Goal: Task Accomplishment & Management: Use online tool/utility

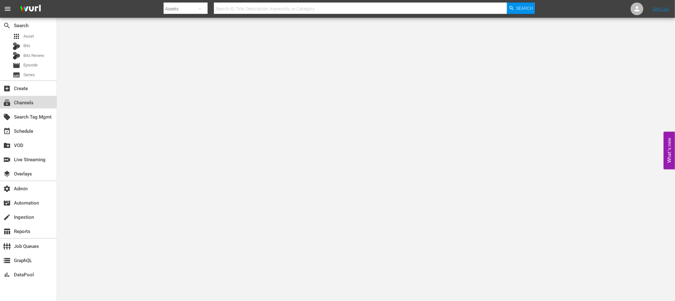
click at [24, 102] on div "subscriptions Channels" at bounding box center [17, 102] width 35 height 6
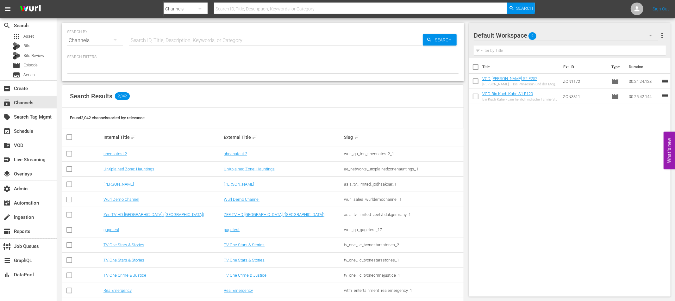
click at [161, 40] on input "text" at bounding box center [275, 40] width 293 height 15
paste input ""Deutsche Filme"
type input ""Deutsche Filme"
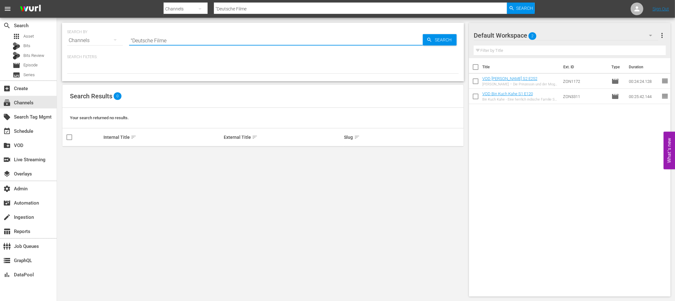
click at [132, 40] on input ""Deutsche Filme" at bounding box center [275, 40] width 293 height 15
type input "Deutsche Filme"
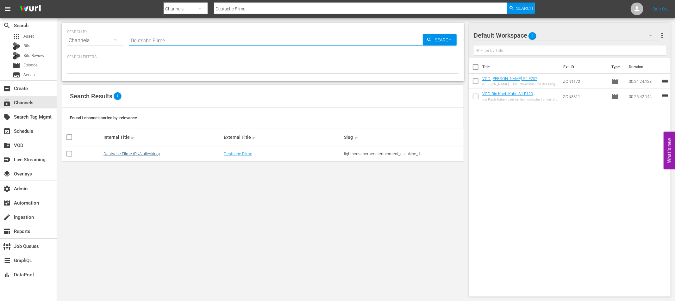
type input "Deutsche Filme"
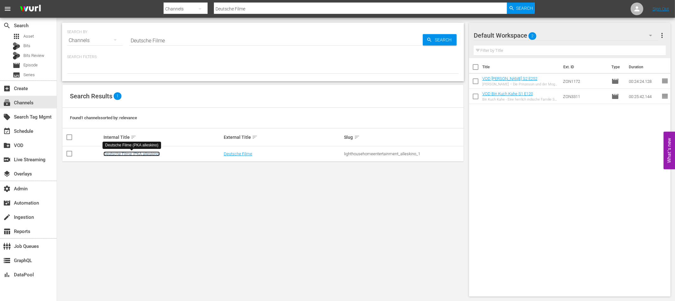
click at [145, 152] on link "Deutsche Filme (PKA alleskino)" at bounding box center [131, 153] width 56 height 5
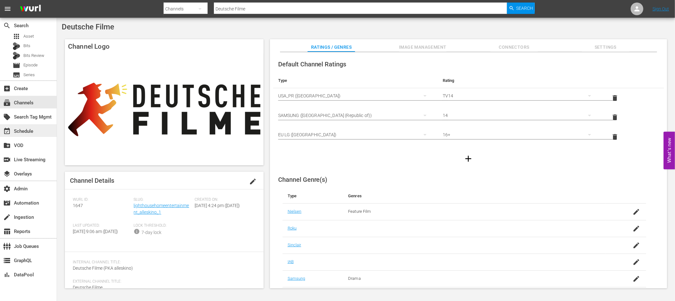
click at [37, 133] on div "event_available Schedule" at bounding box center [28, 130] width 57 height 13
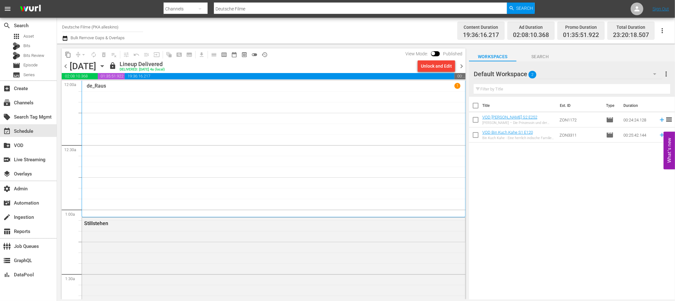
click at [460, 65] on span "chevron_right" at bounding box center [461, 66] width 8 height 8
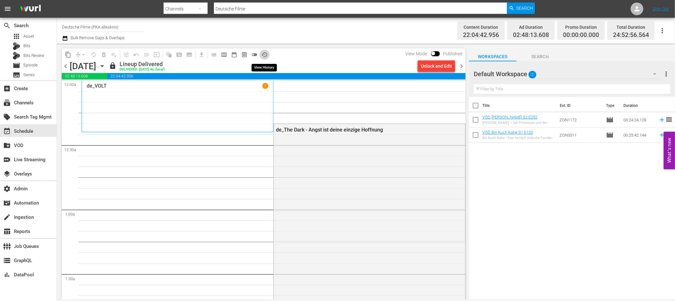
click at [264, 54] on span "history_outlined" at bounding box center [264, 55] width 6 height 6
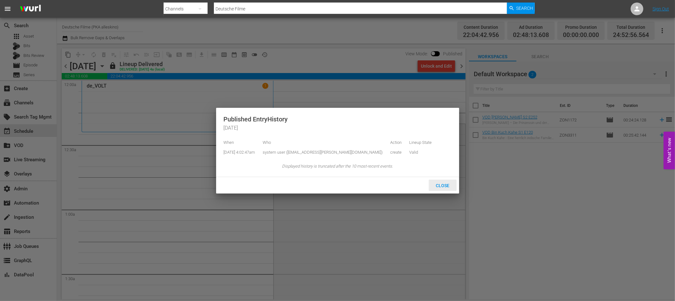
click at [446, 184] on span "Close" at bounding box center [442, 185] width 24 height 5
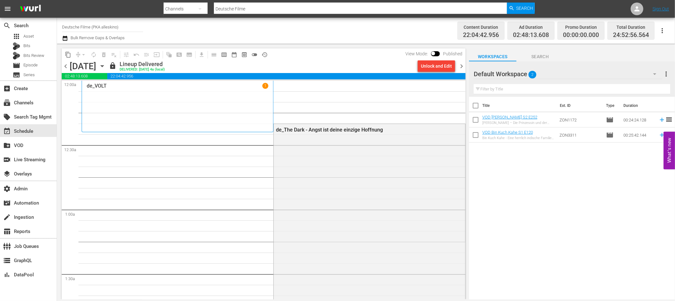
click at [379, 206] on div "de_The Dark - Angst ist deine einzige Hoffnung" at bounding box center [369, 237] width 191 height 227
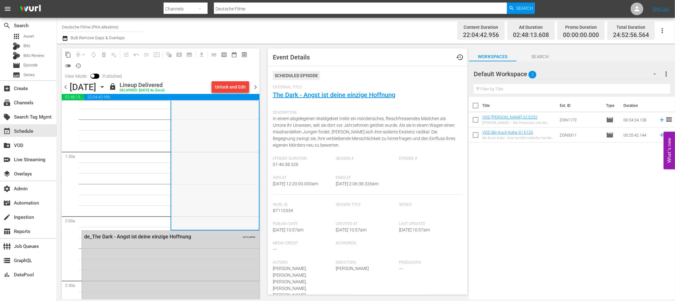
scroll to position [152, 0]
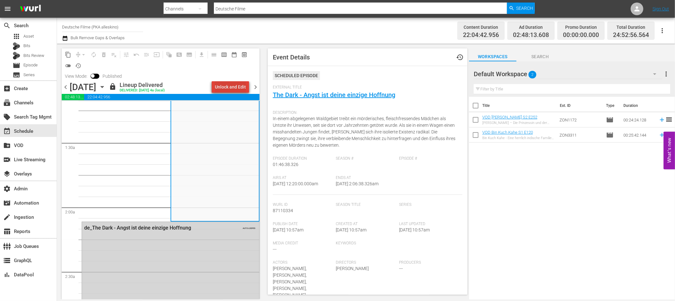
click at [235, 89] on div "Unlock and Edit" at bounding box center [230, 86] width 31 height 11
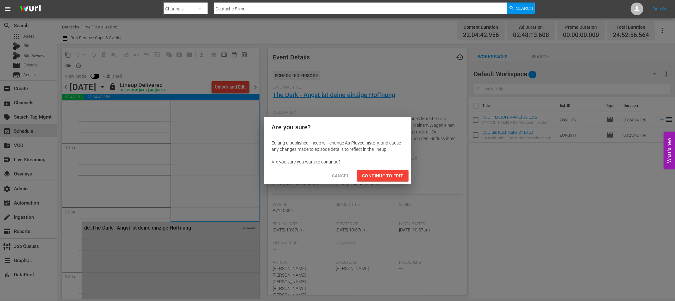
click at [380, 172] on span "Continue to Edit" at bounding box center [382, 176] width 41 height 8
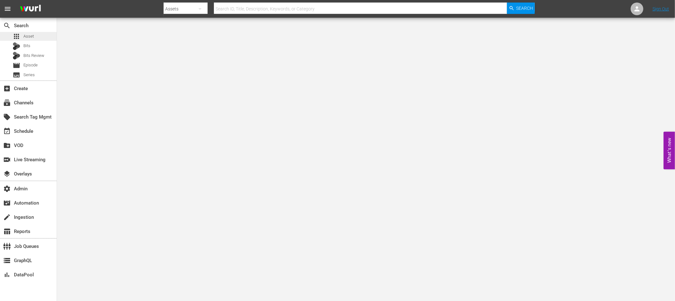
click at [31, 34] on span "Asset" at bounding box center [28, 36] width 10 height 6
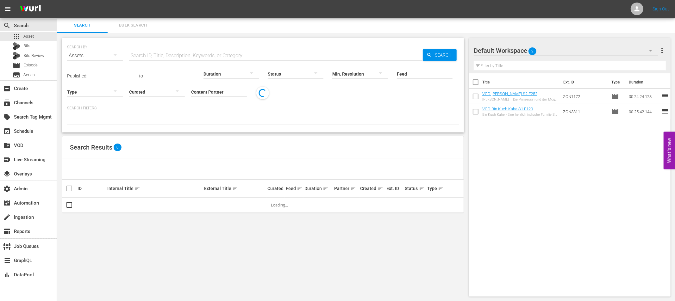
drag, startPoint x: 164, startPoint y: 52, endPoint x: 169, endPoint y: 55, distance: 5.9
click at [164, 52] on input "text" at bounding box center [275, 55] width 293 height 15
paste input "FAMGER0095"
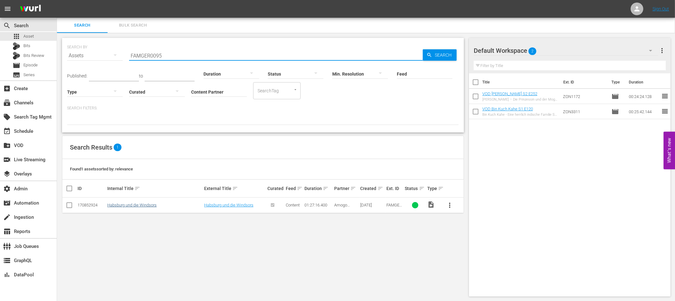
type input "FAMGER0095"
click at [134, 207] on link "Habsburg und die Windsors" at bounding box center [131, 205] width 49 height 5
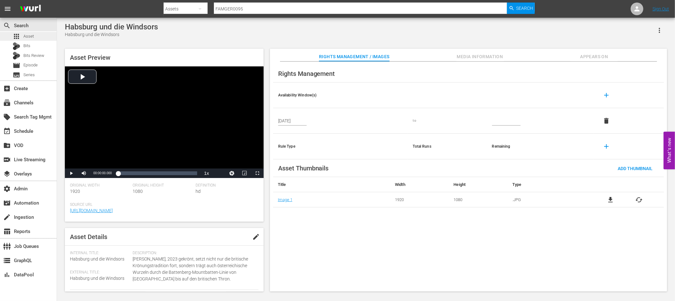
click at [33, 35] on span "Asset" at bounding box center [28, 36] width 10 height 6
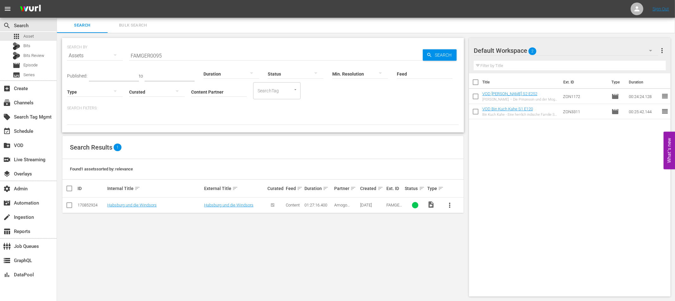
click at [146, 55] on input "FAMGER0095" at bounding box center [275, 55] width 293 height 15
paste input "6"
type input "FAMGER0096"
click at [153, 205] on link "Habsburg und die Bourbonen" at bounding box center [133, 205] width 52 height 5
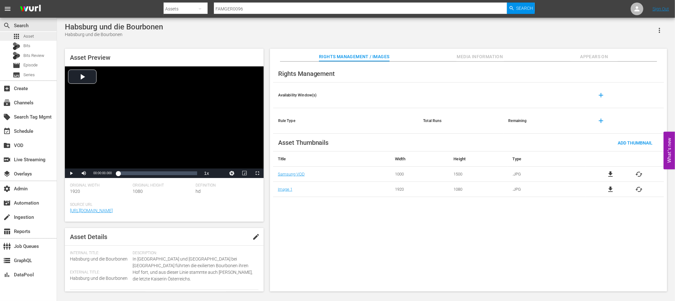
click at [31, 36] on span "Asset" at bounding box center [28, 36] width 10 height 6
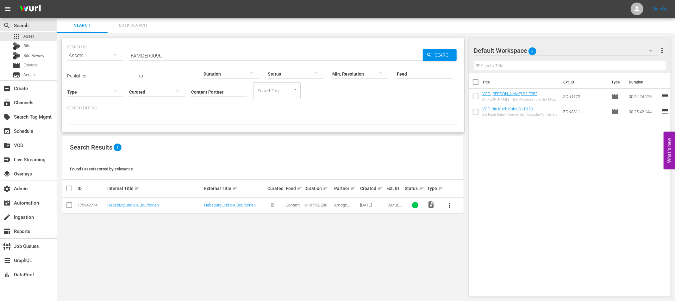
click at [148, 53] on input "FAMGER0096" at bounding box center [275, 55] width 293 height 15
paste input "7"
type input "FAMGER0097"
click at [171, 203] on link "Habsburg und das Kaiserreich Brasilien" at bounding box center [142, 205] width 70 height 5
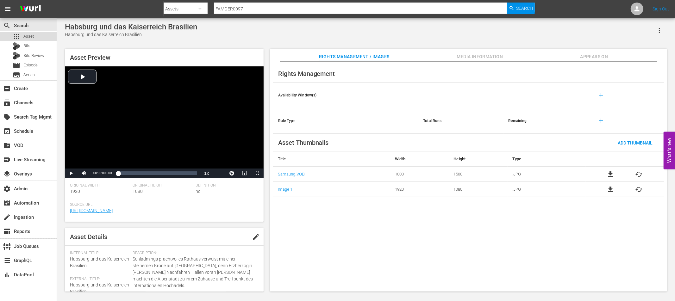
click at [29, 36] on span "Asset" at bounding box center [28, 36] width 10 height 6
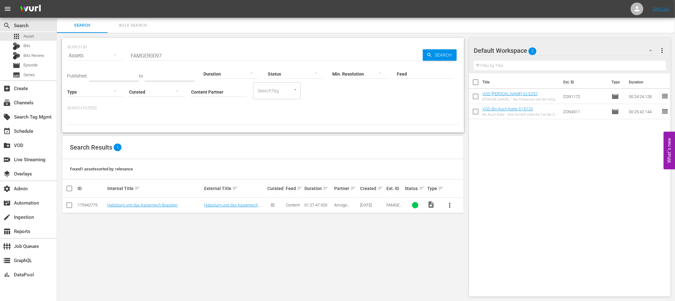
click at [146, 55] on input "FAMGER0097" at bounding box center [275, 55] width 293 height 15
drag, startPoint x: 146, startPoint y: 55, endPoint x: 172, endPoint y: 55, distance: 26.6
click at [146, 55] on input "FAMGER0097" at bounding box center [275, 55] width 293 height 15
paste input "8"
type input "FAMGER0098"
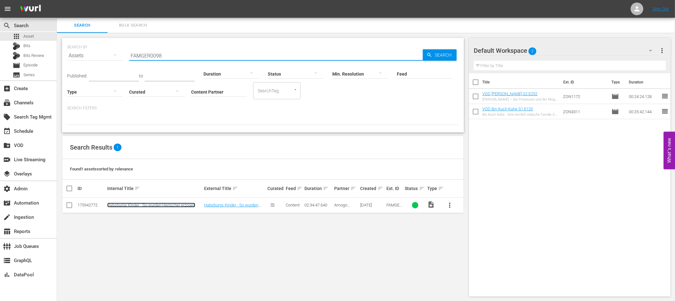
click at [166, 204] on link "Habsburgs Kinder - So wurden Herrscher erzogen" at bounding box center [151, 205] width 88 height 5
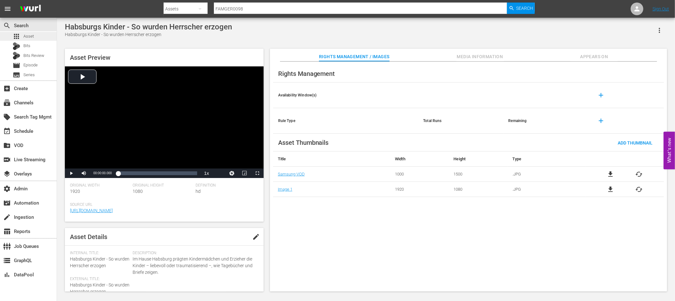
click at [31, 36] on span "Asset" at bounding box center [28, 36] width 10 height 6
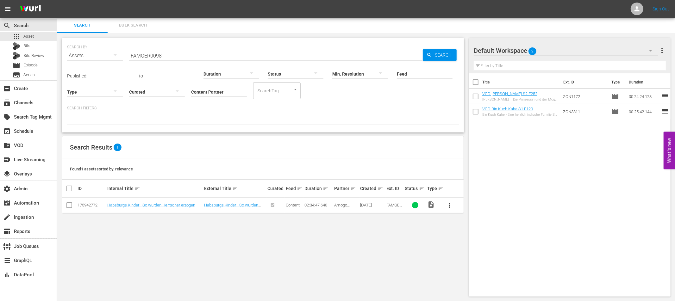
click at [147, 55] on input "FAMGER0098" at bounding box center [275, 55] width 293 height 15
drag, startPoint x: 147, startPoint y: 55, endPoint x: 179, endPoint y: 57, distance: 32.0
click at [147, 55] on input "FAMGER0098" at bounding box center [275, 55] width 293 height 15
paste input "9"
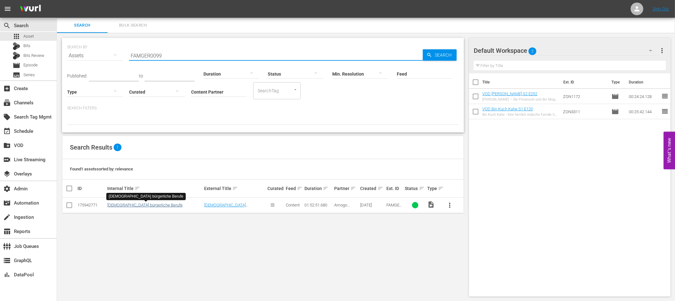
type input "FAMGER0099"
click at [144, 205] on link "Habsburgs bürgerliche Berufe" at bounding box center [144, 205] width 75 height 5
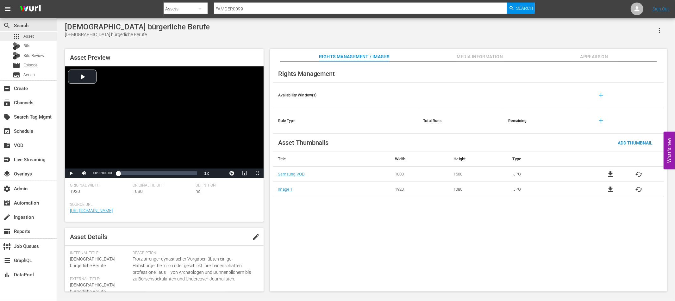
click at [32, 37] on span "Asset" at bounding box center [28, 36] width 10 height 6
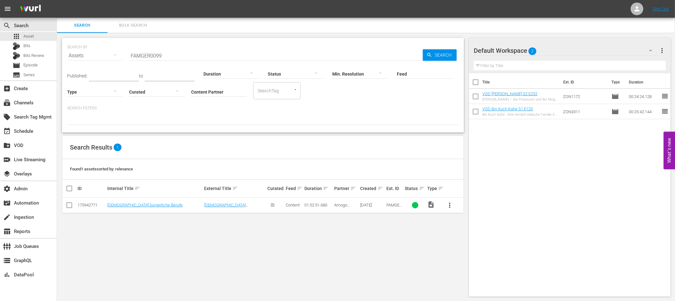
click at [152, 58] on input "FAMGER0099" at bounding box center [275, 55] width 293 height 15
click at [151, 58] on input "FAMGER0099" at bounding box center [275, 55] width 293 height 15
paste input "100"
type input "FAMGER0100"
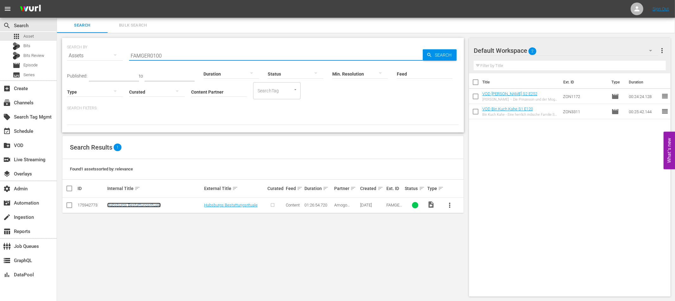
click at [156, 207] on link "Habsburgs Bestattungsrituale" at bounding box center [133, 205] width 53 height 5
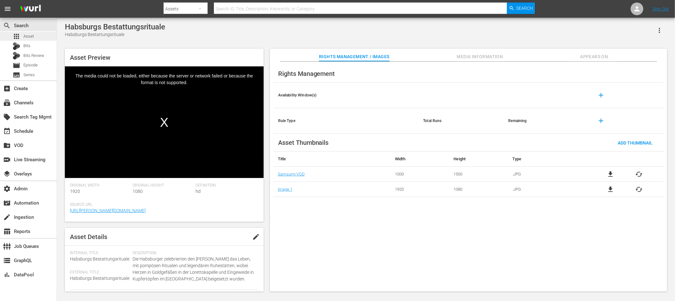
click at [34, 34] on div "apps Asset" at bounding box center [28, 36] width 57 height 9
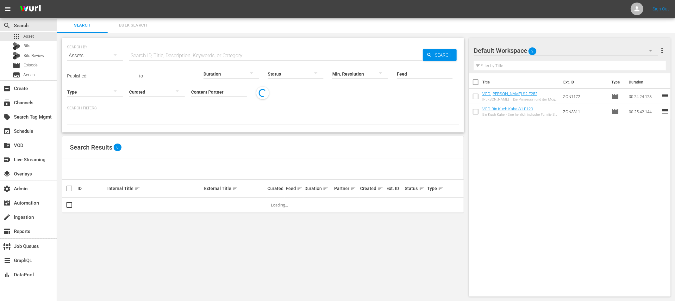
click at [171, 55] on input "text" at bounding box center [275, 55] width 293 height 15
paste input "FAMGER0099"
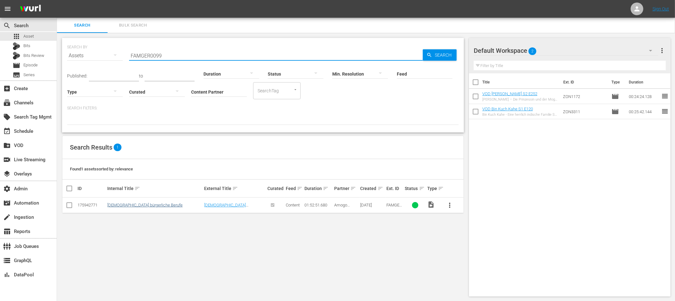
type input "FAMGER0099"
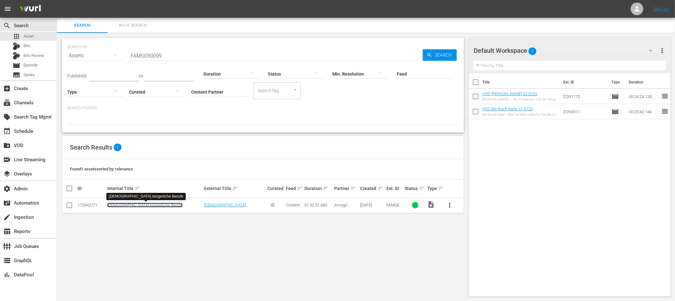
click at [158, 205] on link "Habsburgs bürgerliche Berufe" at bounding box center [144, 205] width 75 height 5
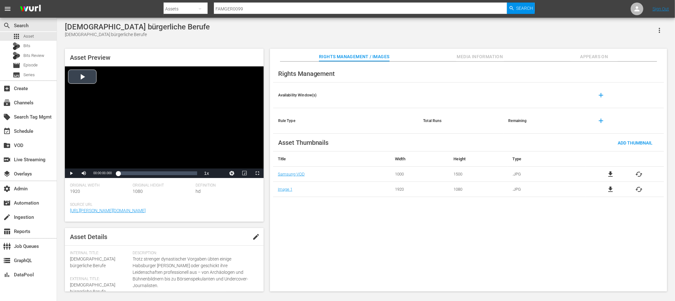
click at [91, 77] on div "Video Player" at bounding box center [164, 117] width 199 height 102
drag, startPoint x: 70, startPoint y: 173, endPoint x: 252, endPoint y: 122, distance: 189.6
click at [71, 173] on span "Video Player" at bounding box center [71, 173] width 0 height 0
click at [43, 37] on div "apps Asset" at bounding box center [28, 36] width 57 height 9
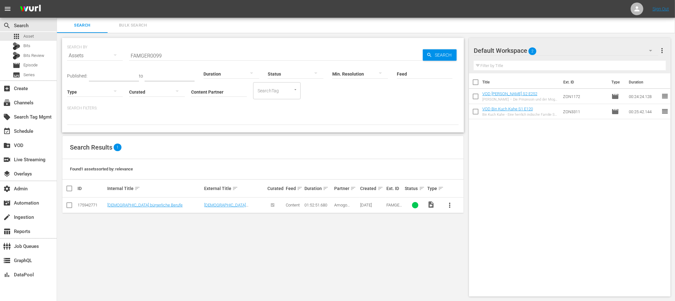
click at [155, 53] on input "FAMGER0099" at bounding box center [275, 55] width 293 height 15
drag, startPoint x: 155, startPoint y: 53, endPoint x: 164, endPoint y: 55, distance: 8.9
click at [155, 53] on input "FAMGER0099" at bounding box center [275, 55] width 293 height 15
paste input "101"
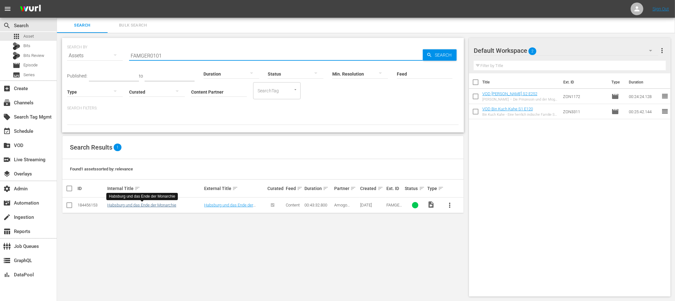
type input "FAMGER0101"
click at [155, 204] on link "Habsburg und das Ende der Monarchie" at bounding box center [141, 205] width 69 height 5
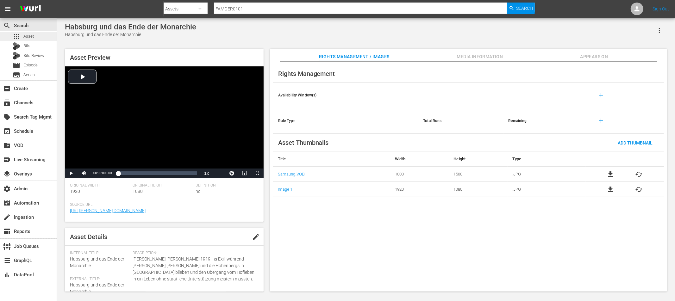
click at [34, 36] on div "apps Asset" at bounding box center [28, 36] width 57 height 9
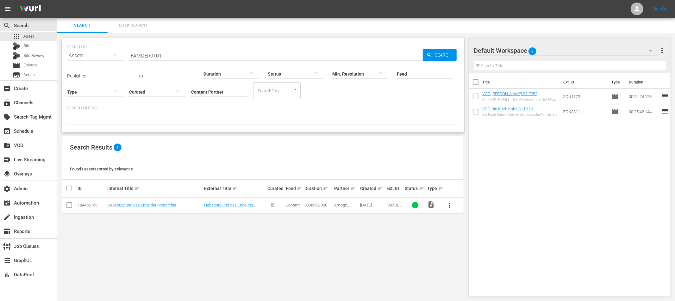
click at [147, 56] on input "FAMGER0101" at bounding box center [275, 55] width 293 height 15
drag, startPoint x: 148, startPoint y: 56, endPoint x: 175, endPoint y: 55, distance: 27.5
click at [148, 56] on input "FAMGER0101" at bounding box center [275, 55] width 293 height 15
paste input "0"
type input "FAMGER0100"
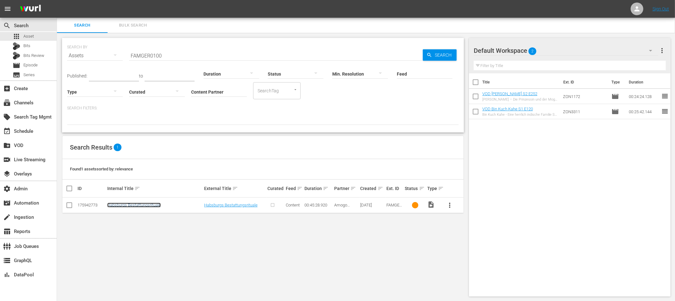
click at [143, 205] on link "Habsburgs Bestattungsrituale" at bounding box center [133, 205] width 53 height 5
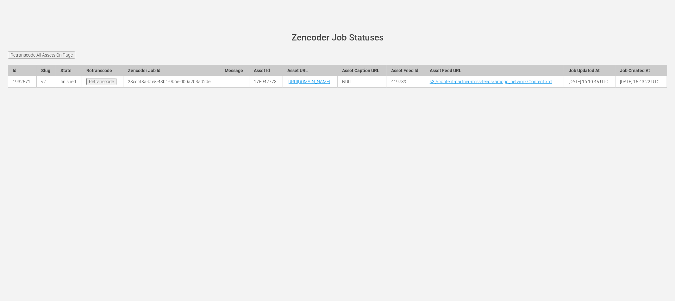
click at [57, 56] on input "Retranscode All Assets On Page" at bounding box center [41, 55] width 67 height 7
click at [154, 84] on link "2ca1af94-397e-40c2-ae06-78ccfa9827dc" at bounding box center [169, 81] width 82 height 5
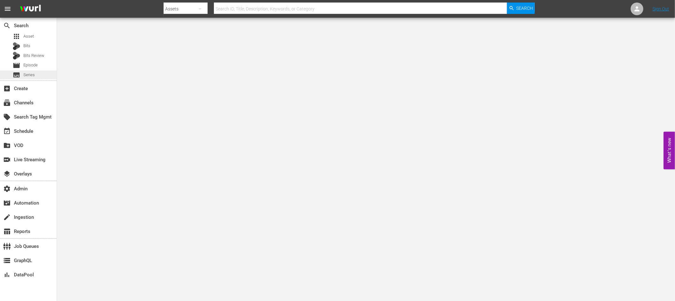
click at [30, 75] on span "Series" at bounding box center [28, 75] width 11 height 6
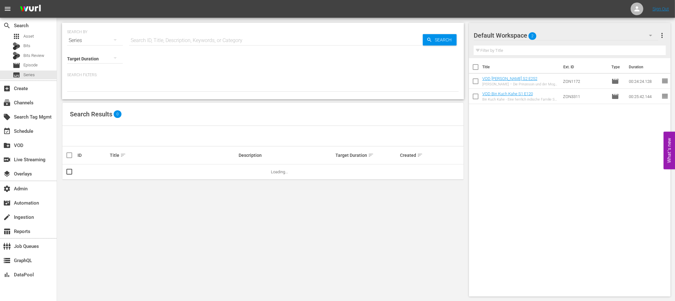
click at [163, 41] on input "text" at bounding box center [275, 40] width 293 height 15
paste input "What Went Wrong"
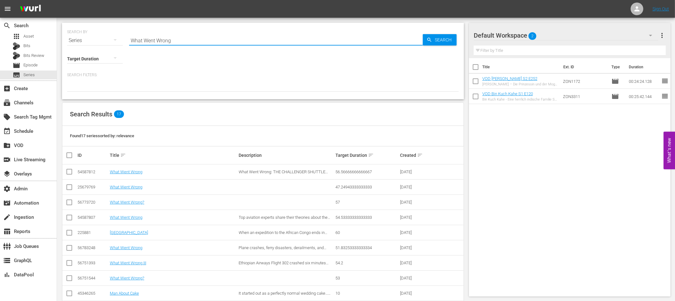
type input "What Went Wrong"
click at [131, 172] on link "What Went Wrong" at bounding box center [126, 172] width 33 height 5
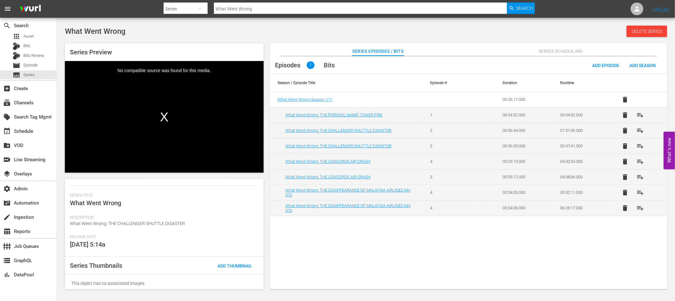
scroll to position [77, 0]
click at [238, 261] on span "Add Thumbnail" at bounding box center [234, 263] width 45 height 5
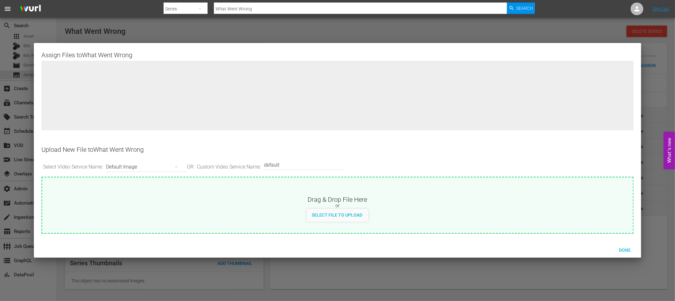
click at [447, 33] on div at bounding box center [337, 150] width 675 height 301
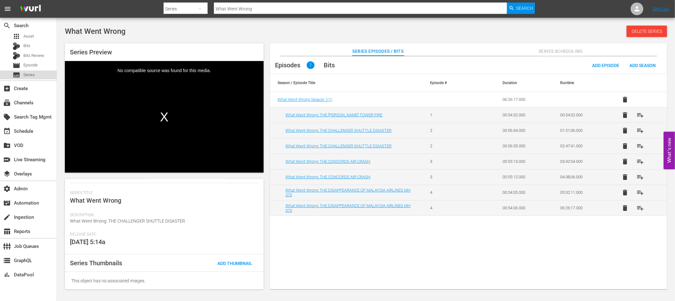
click at [36, 75] on div "subtitles Series" at bounding box center [28, 75] width 57 height 9
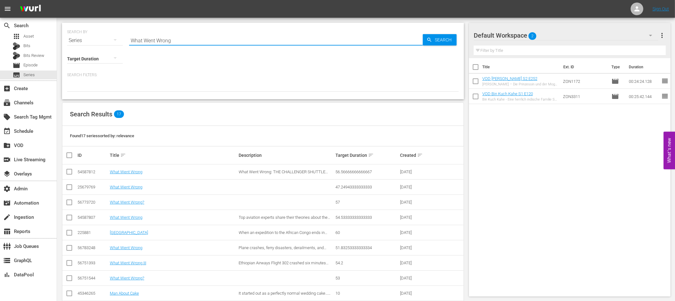
drag, startPoint x: 166, startPoint y: 40, endPoint x: 128, endPoint y: 40, distance: 38.3
click at [128, 40] on div "SEARCH BY Search By Series Search ID, Title, Description, Keywords, or Category…" at bounding box center [263, 36] width 392 height 23
paste input "[PERSON_NAME] Displaced War Children"
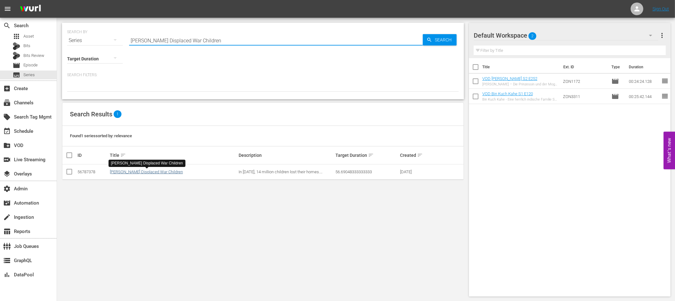
type input "[PERSON_NAME] Displaced War Children"
click at [152, 172] on link "[PERSON_NAME] Displaced War Children" at bounding box center [146, 172] width 73 height 5
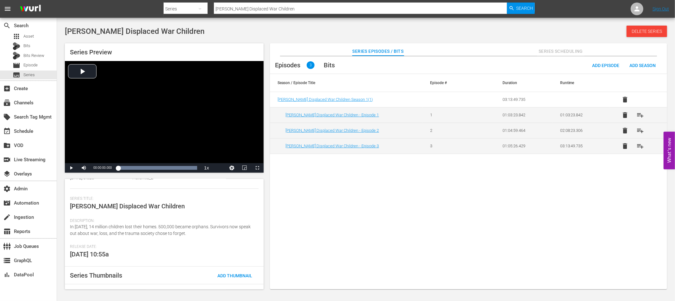
scroll to position [96, 0]
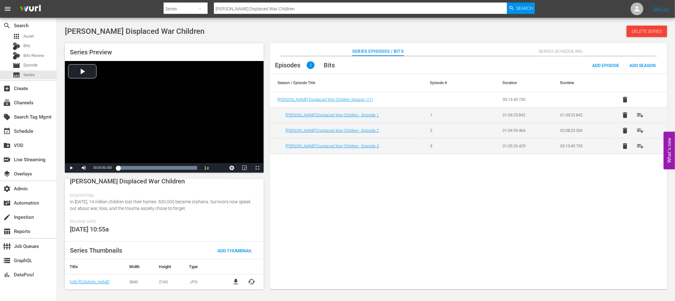
click at [250, 282] on span "cached" at bounding box center [252, 282] width 8 height 8
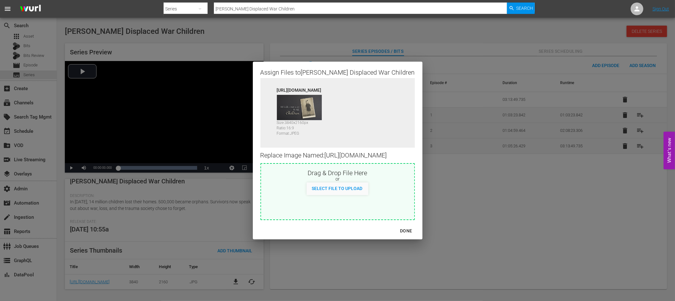
click at [417, 235] on div "DONE" at bounding box center [406, 231] width 22 height 8
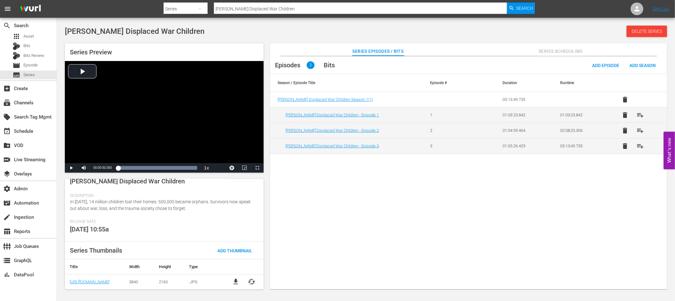
click at [250, 282] on span "cached" at bounding box center [252, 282] width 8 height 8
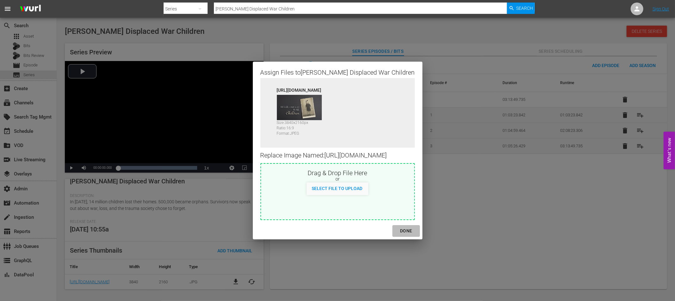
click at [415, 235] on div "DONE" at bounding box center [406, 231] width 22 height 8
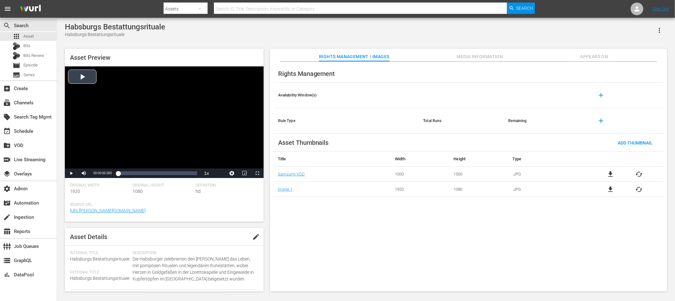
click at [77, 76] on div "Video Player" at bounding box center [164, 117] width 199 height 102
drag, startPoint x: 69, startPoint y: 174, endPoint x: 101, endPoint y: 165, distance: 33.0
click at [71, 173] on span "Video Player" at bounding box center [71, 173] width 0 height 0
